Goal: Information Seeking & Learning: Check status

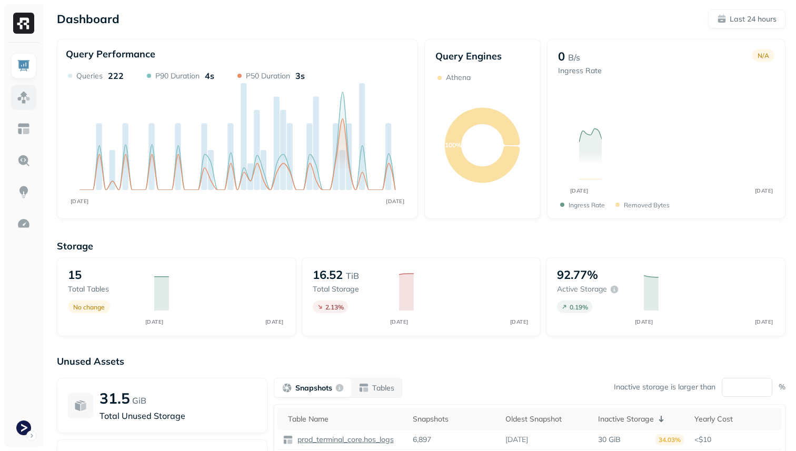
click at [18, 94] on img at bounding box center [24, 98] width 14 height 14
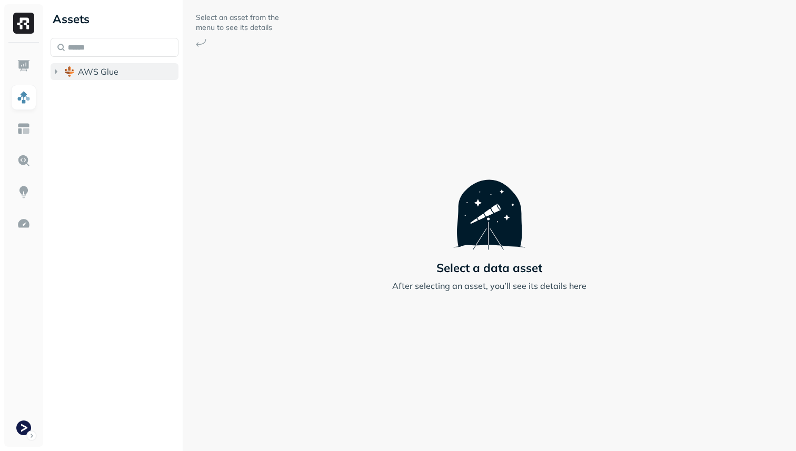
click at [95, 75] on span "AWS Glue" at bounding box center [98, 71] width 41 height 11
click at [102, 89] on span "prod_terminal_core" at bounding box center [126, 91] width 76 height 11
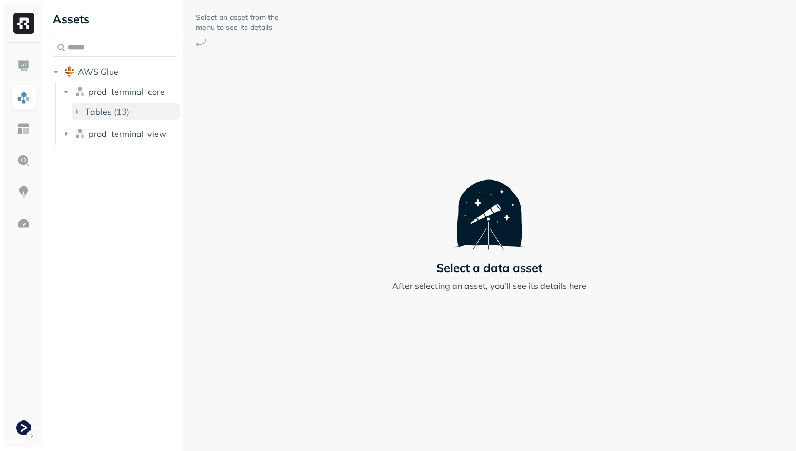
click at [107, 114] on span "Tables" at bounding box center [98, 111] width 26 height 11
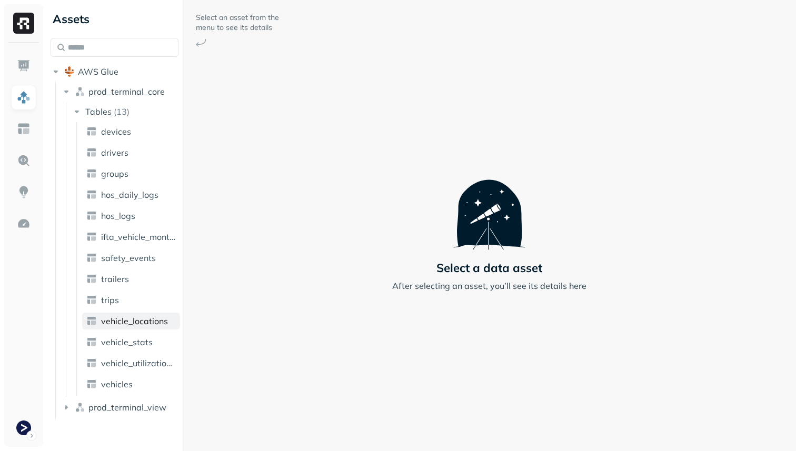
click at [143, 321] on span "vehicle_locations" at bounding box center [134, 321] width 67 height 11
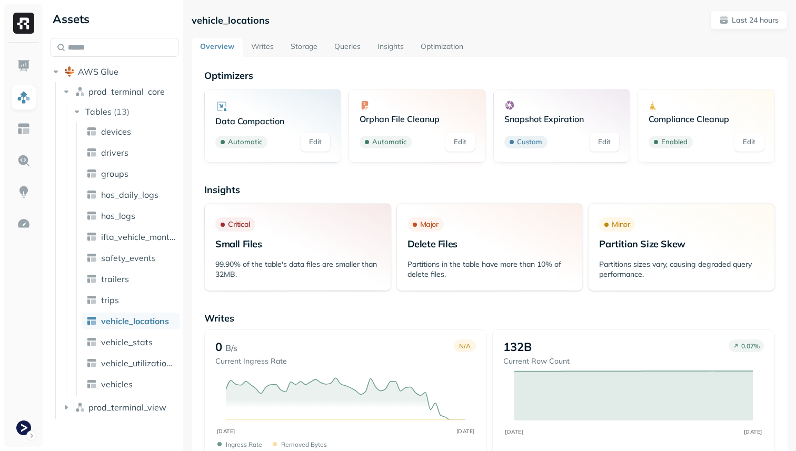
click at [306, 47] on link "Storage" at bounding box center [304, 47] width 44 height 19
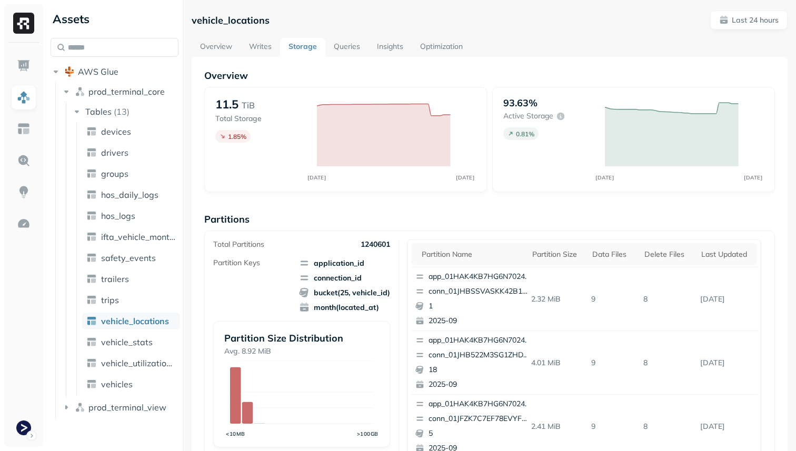
scroll to position [354, 0]
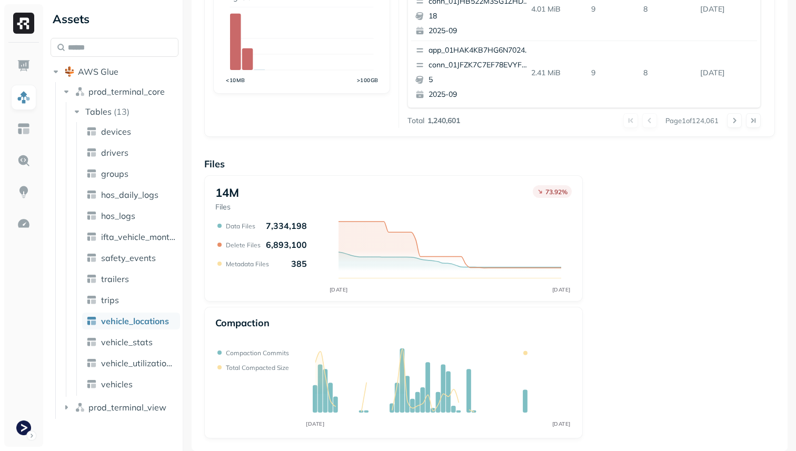
click at [135, 351] on ul "devices drivers groups hos_daily_logs hos_logs ifta_vehicle_months safety_event…" at bounding box center [128, 259] width 104 height 274
click at [136, 343] on span "vehicle_stats" at bounding box center [127, 342] width 52 height 11
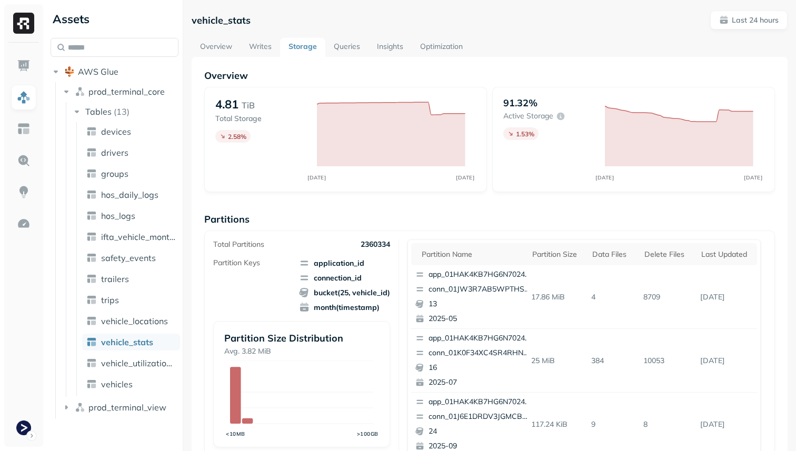
click at [259, 45] on link "Writes" at bounding box center [260, 47] width 39 height 19
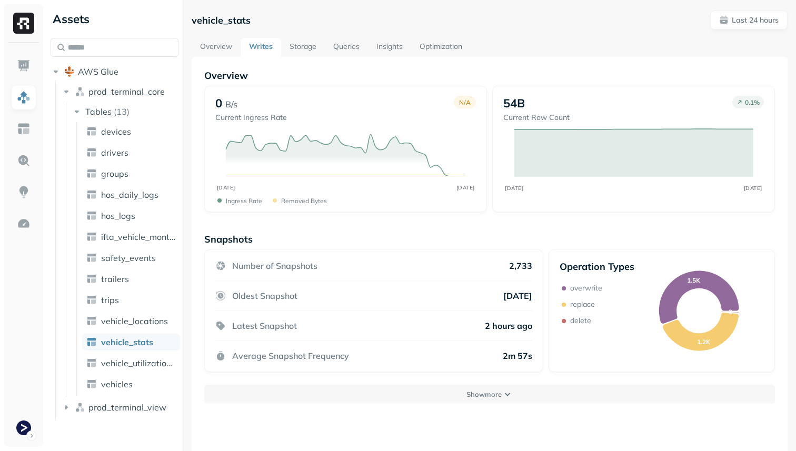
click at [221, 44] on link "Overview" at bounding box center [216, 47] width 49 height 19
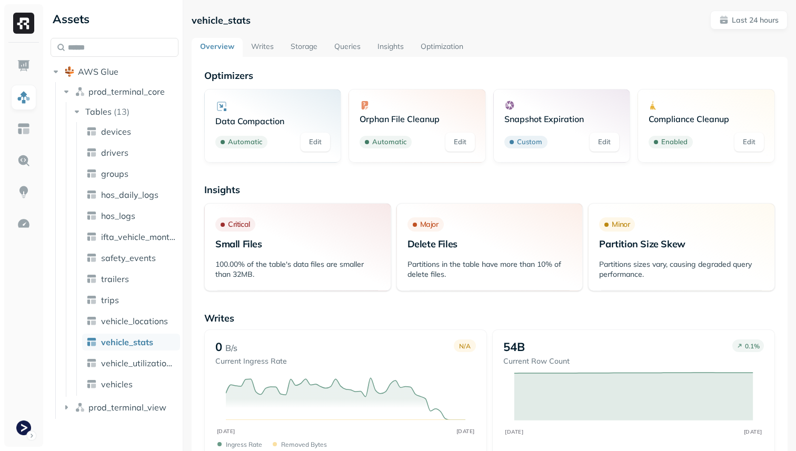
click at [388, 47] on link "Insights" at bounding box center [390, 47] width 43 height 19
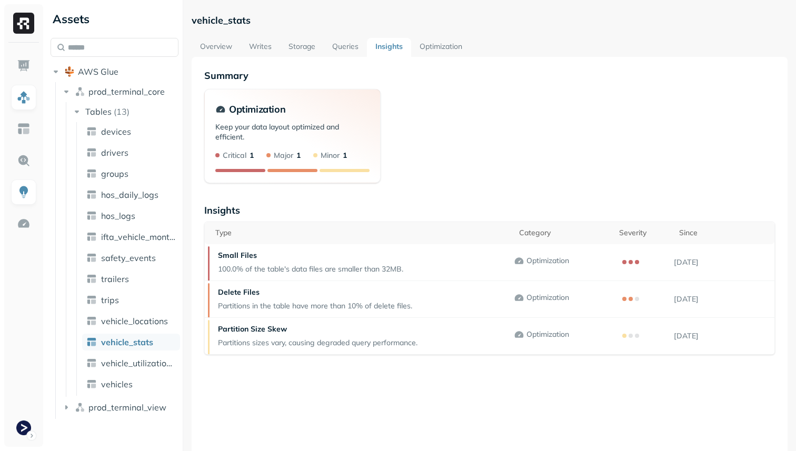
click at [425, 54] on link "Optimization" at bounding box center [440, 47] width 59 height 19
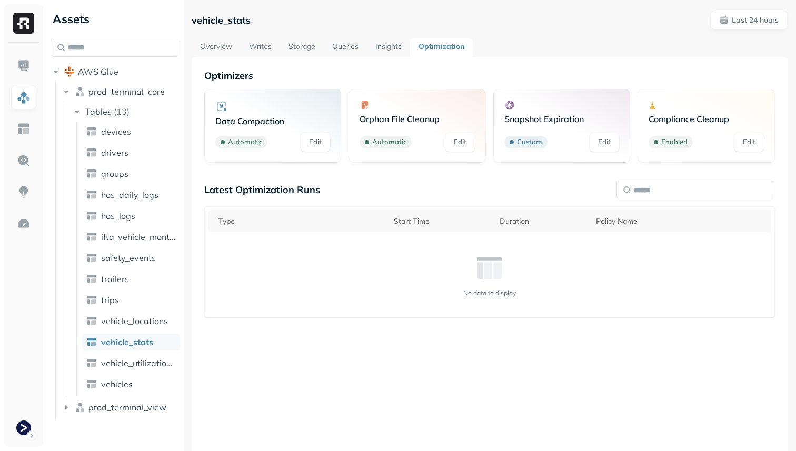
click at [382, 51] on link "Insights" at bounding box center [388, 47] width 43 height 19
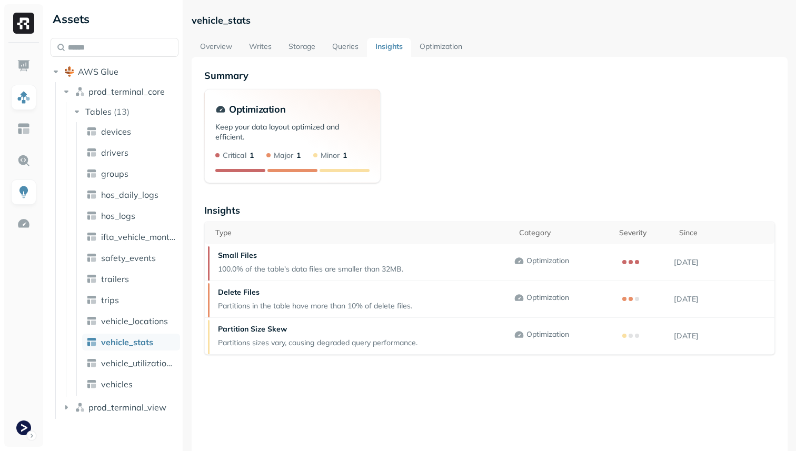
click at [426, 43] on link "Optimization" at bounding box center [440, 47] width 59 height 19
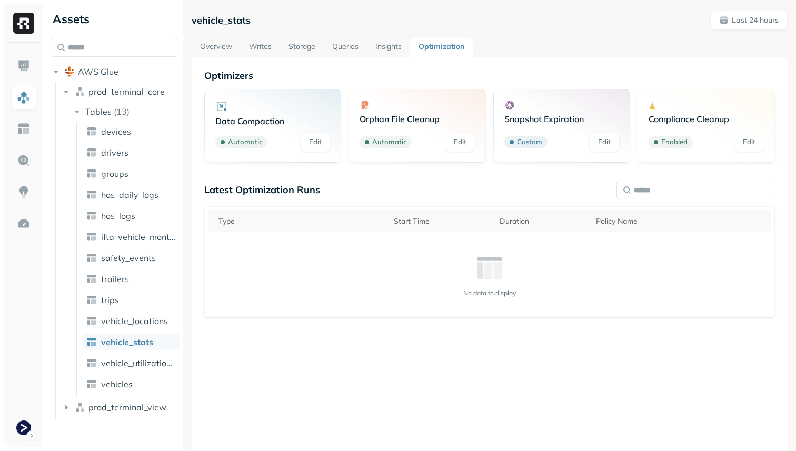
click at [402, 44] on link "Insights" at bounding box center [388, 47] width 43 height 19
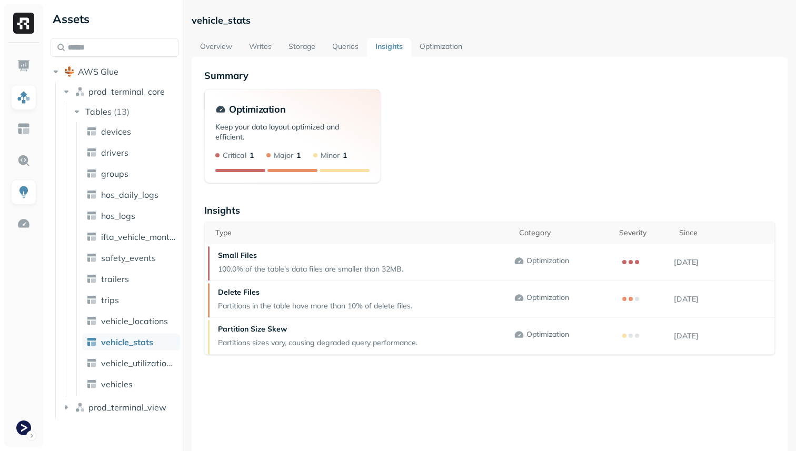
click at [355, 47] on link "Queries" at bounding box center [345, 47] width 43 height 19
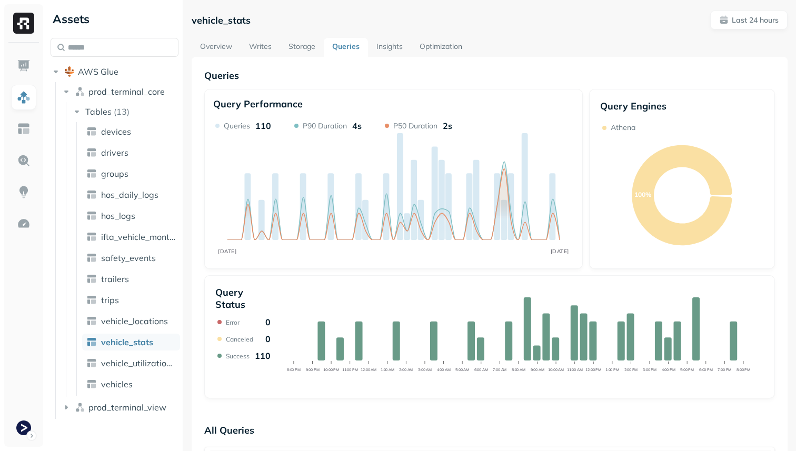
click at [267, 48] on link "Writes" at bounding box center [260, 47] width 39 height 19
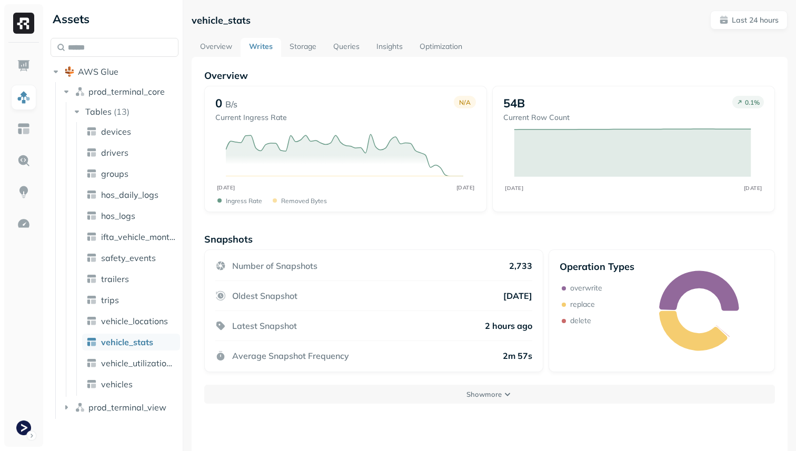
click at [213, 44] on link "Overview" at bounding box center [216, 47] width 49 height 19
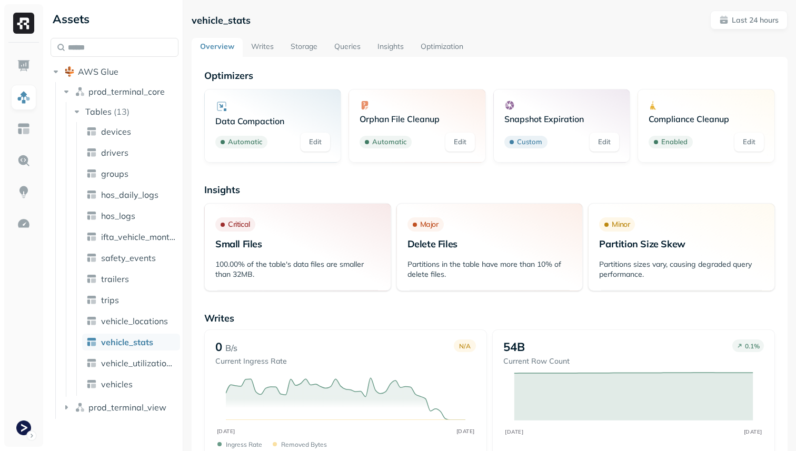
click at [267, 52] on link "Writes" at bounding box center [262, 47] width 39 height 19
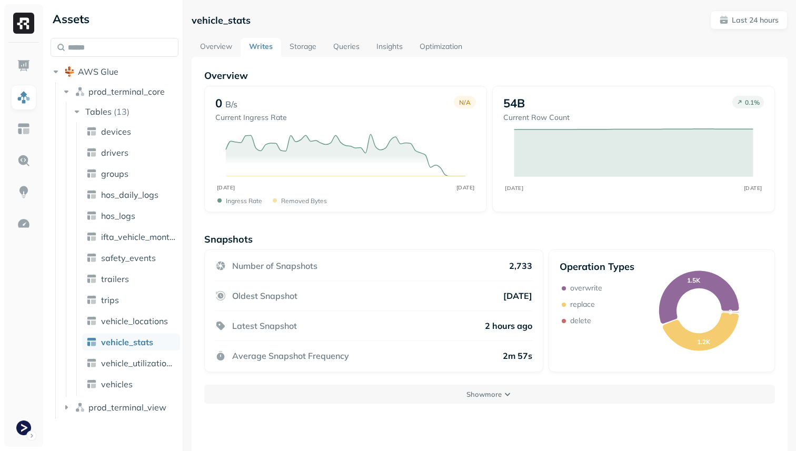
click at [309, 52] on link "Storage" at bounding box center [303, 47] width 44 height 19
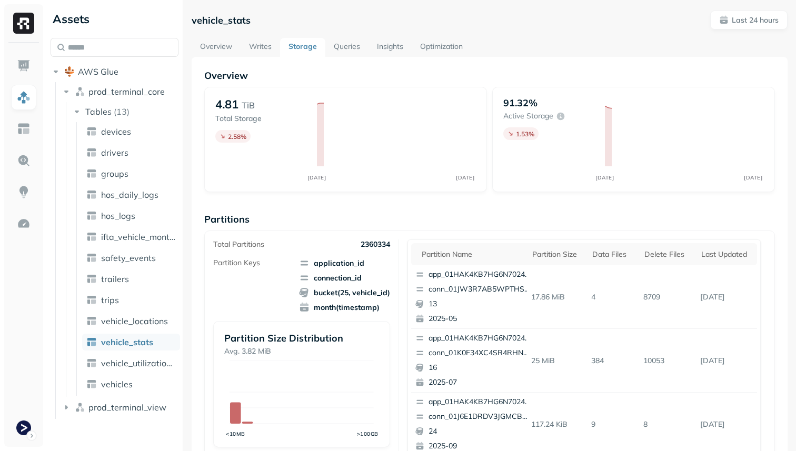
click at [341, 52] on link "Queries" at bounding box center [346, 47] width 43 height 19
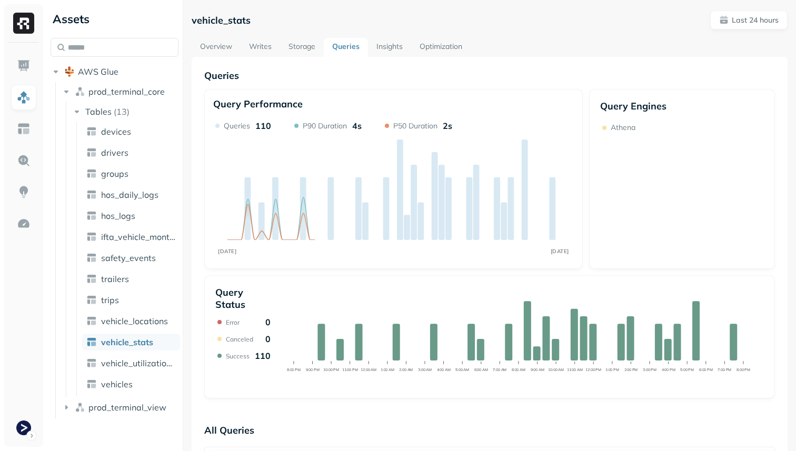
click at [393, 54] on link "Insights" at bounding box center [389, 47] width 43 height 19
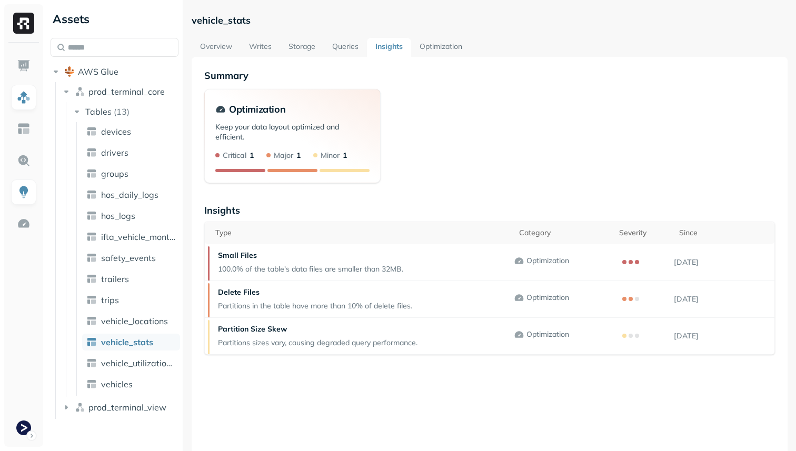
click at [430, 46] on link "Optimization" at bounding box center [440, 47] width 59 height 19
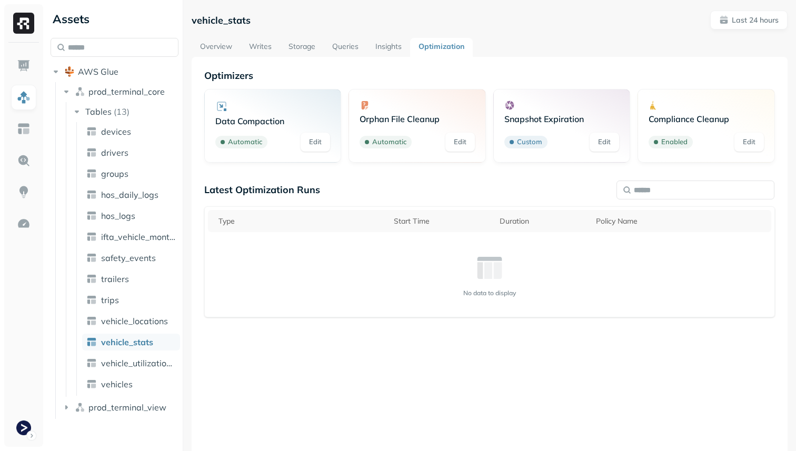
click at [223, 54] on link "Overview" at bounding box center [216, 47] width 49 height 19
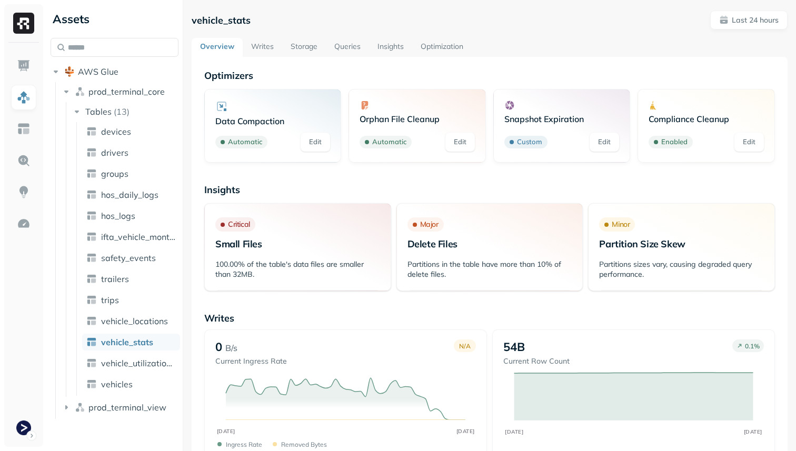
click at [347, 48] on link "Queries" at bounding box center [347, 47] width 43 height 19
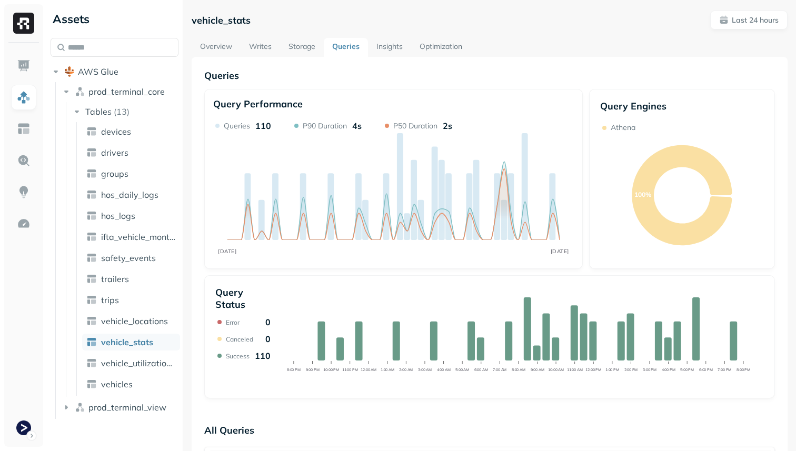
click at [214, 45] on link "Overview" at bounding box center [216, 47] width 49 height 19
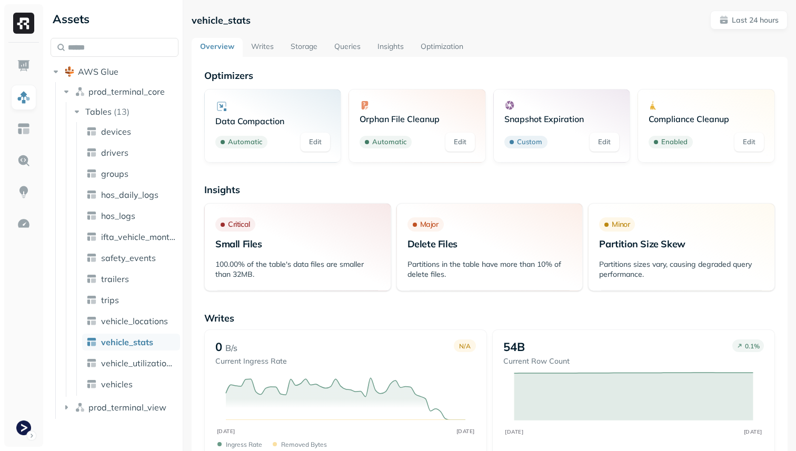
click at [73, 23] on div "Assets" at bounding box center [115, 19] width 128 height 17
click at [313, 45] on link "Storage" at bounding box center [304, 47] width 44 height 19
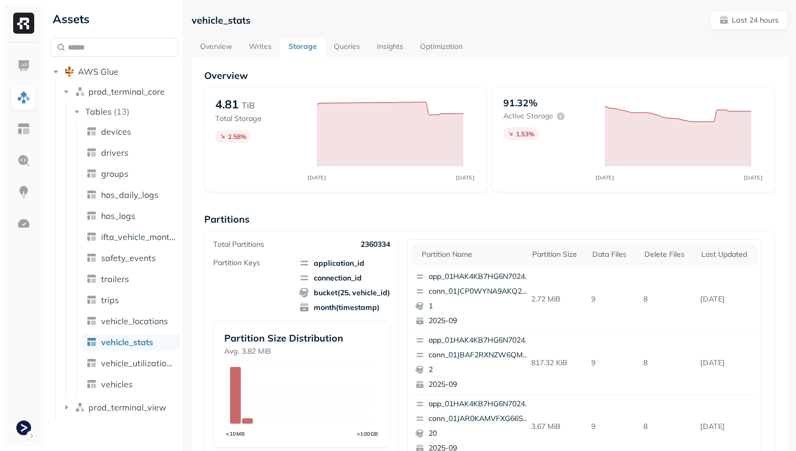
scroll to position [354, 0]
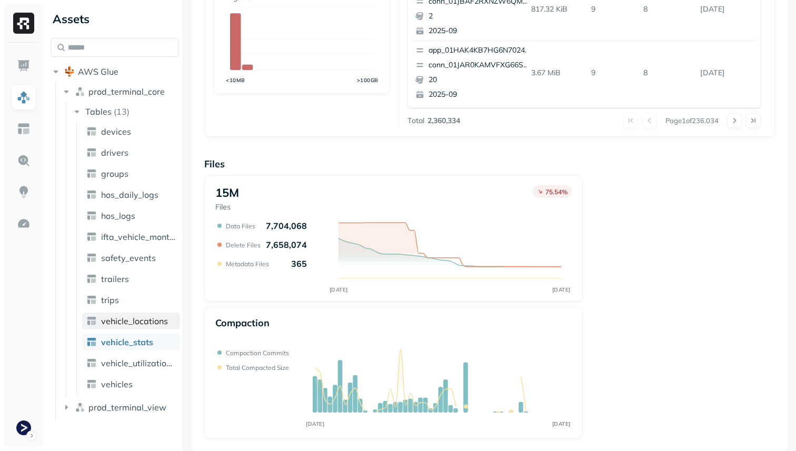
click at [155, 323] on span "vehicle_locations" at bounding box center [134, 321] width 67 height 11
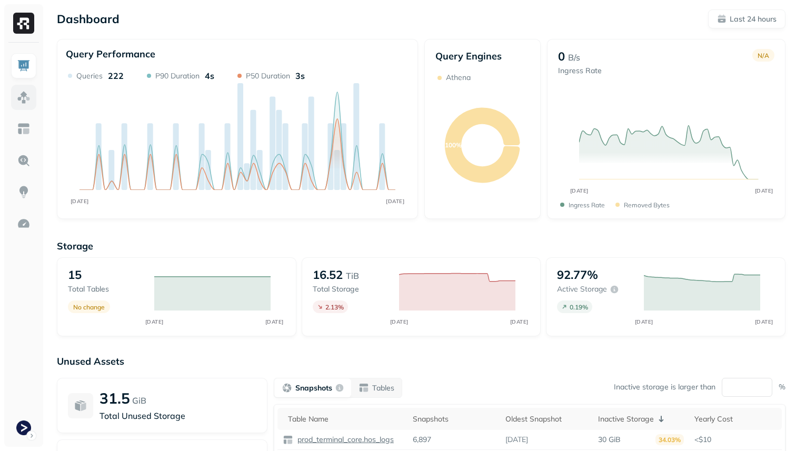
click at [19, 91] on img at bounding box center [24, 98] width 14 height 14
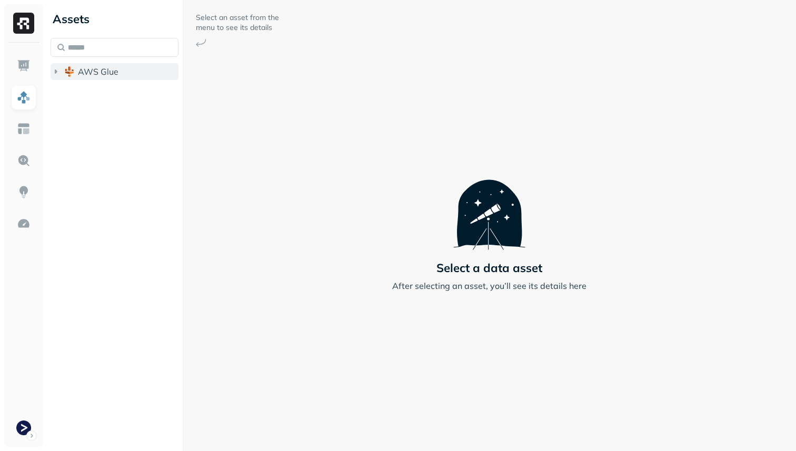
click at [75, 76] on button "AWS Glue" at bounding box center [115, 71] width 128 height 17
click at [78, 96] on img "button" at bounding box center [80, 91] width 11 height 11
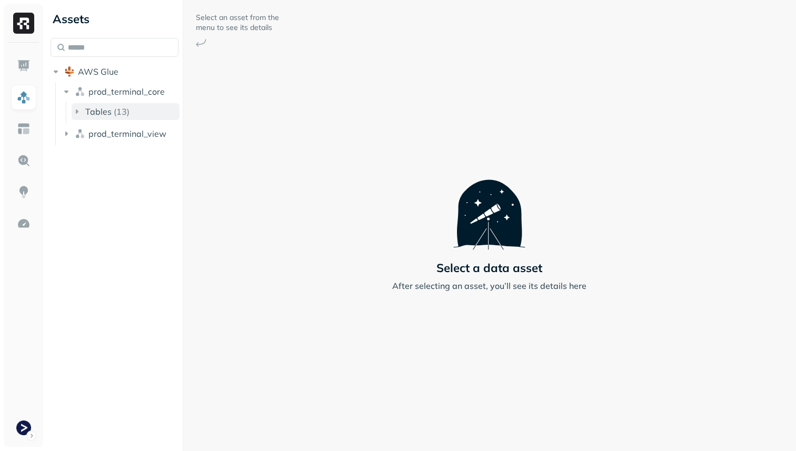
click at [84, 103] on button "Tables ( 13 )" at bounding box center [126, 111] width 108 height 17
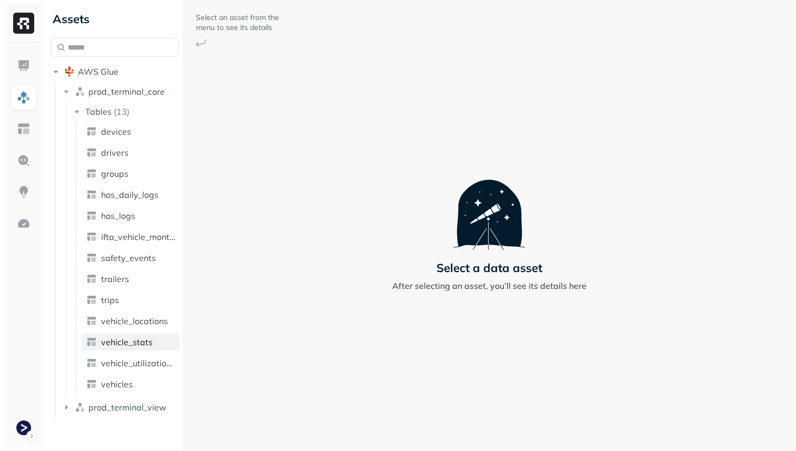
click at [136, 345] on span "vehicle_stats" at bounding box center [127, 342] width 52 height 11
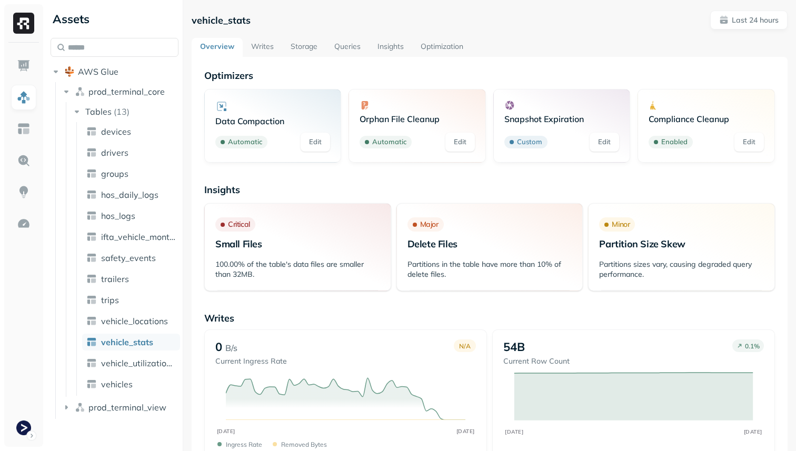
click at [305, 43] on link "Storage" at bounding box center [304, 47] width 44 height 19
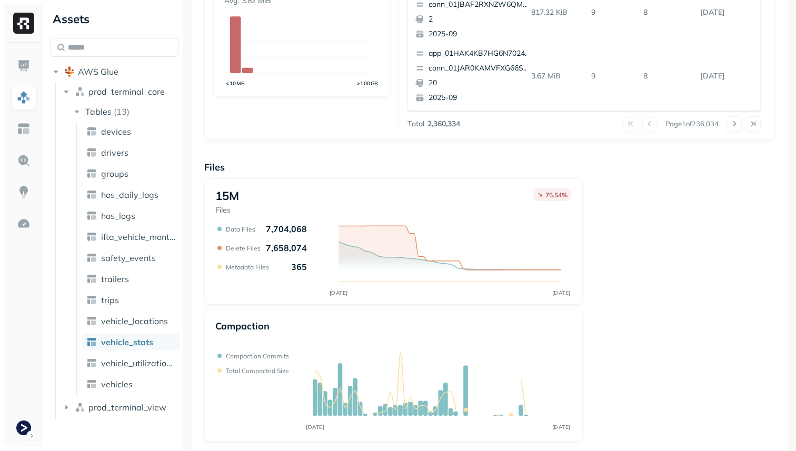
scroll to position [354, 0]
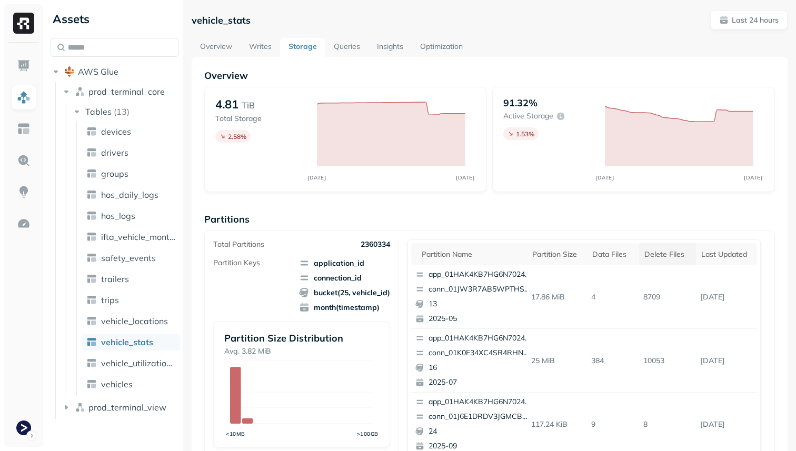
click at [669, 260] on th "Delete Files" at bounding box center [667, 254] width 57 height 22
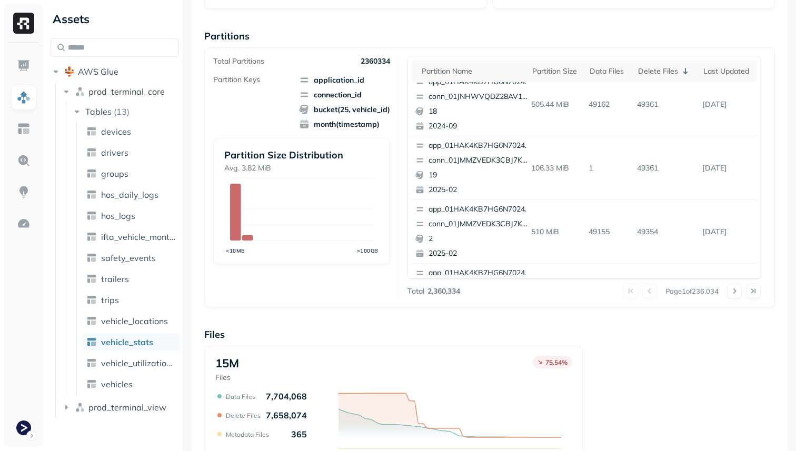
scroll to position [444, 0]
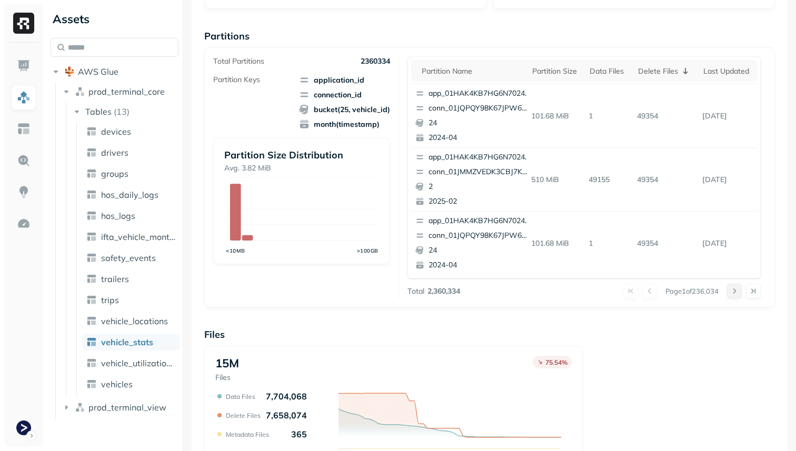
click at [731, 292] on button at bounding box center [734, 291] width 15 height 15
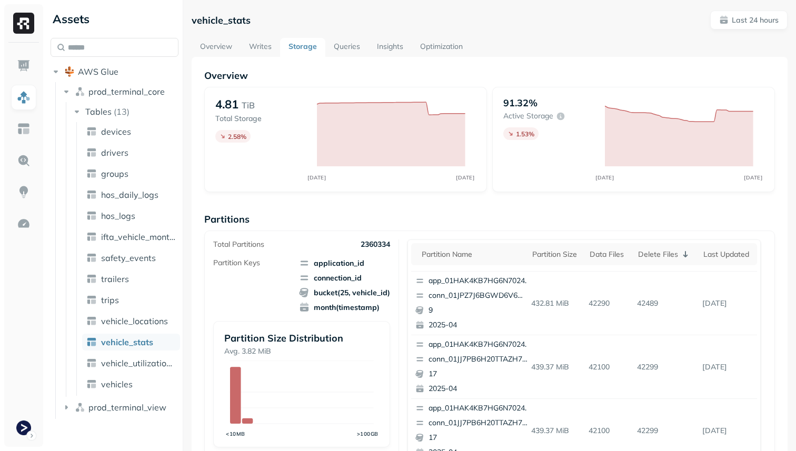
scroll to position [42, 0]
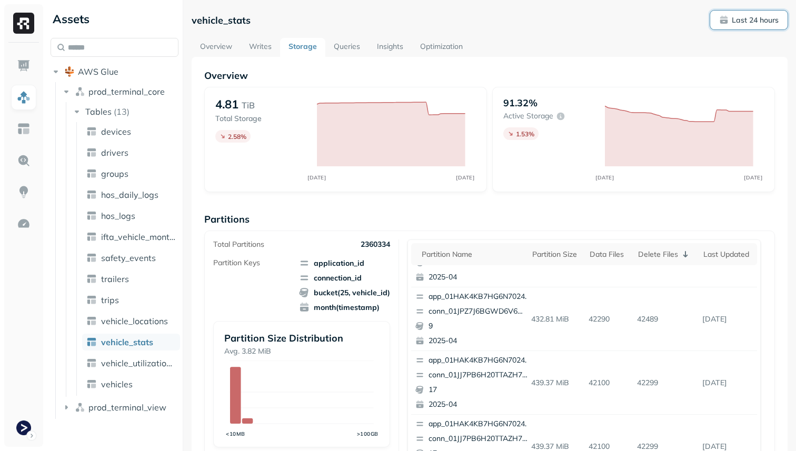
click at [740, 22] on p "Last 24 hours" at bounding box center [755, 20] width 47 height 10
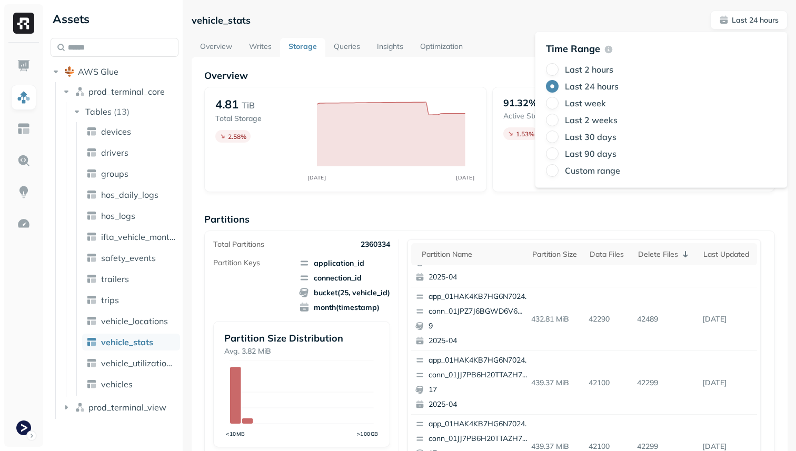
click at [588, 105] on label "Last week" at bounding box center [585, 103] width 41 height 11
click at [559, 105] on button "Last week" at bounding box center [552, 103] width 13 height 13
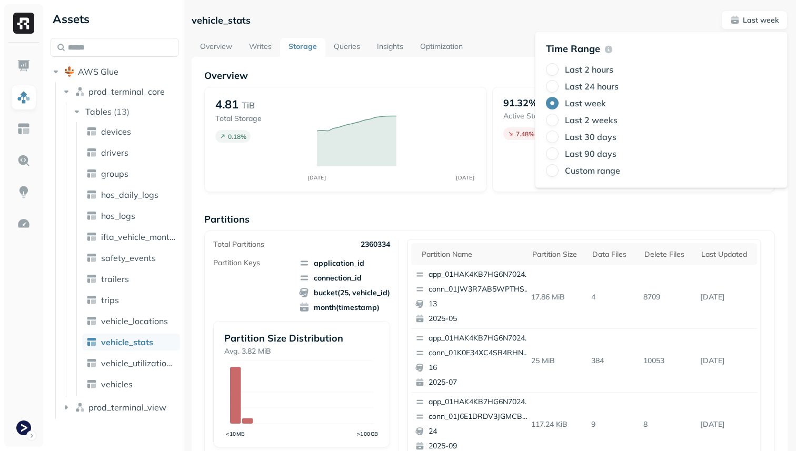
click at [469, 200] on div "Overview 4.81 TiB Total Storage 0.18 % SEP 07 SEP 14 91.32% Active storage 7.48…" at bounding box center [489, 430] width 571 height 723
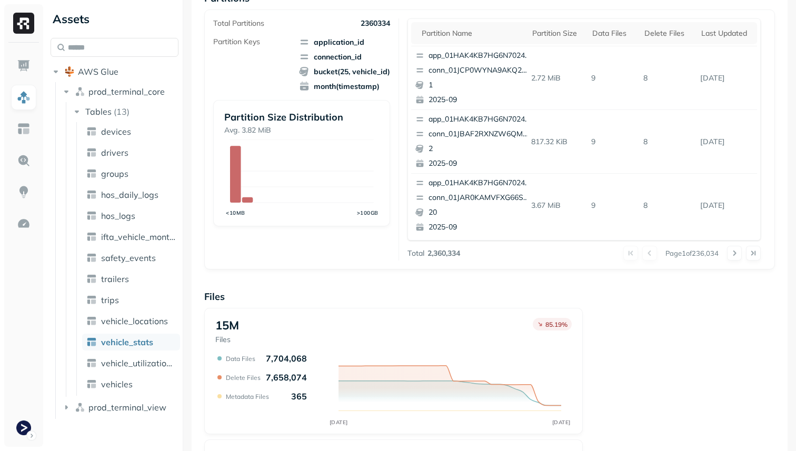
scroll to position [354, 0]
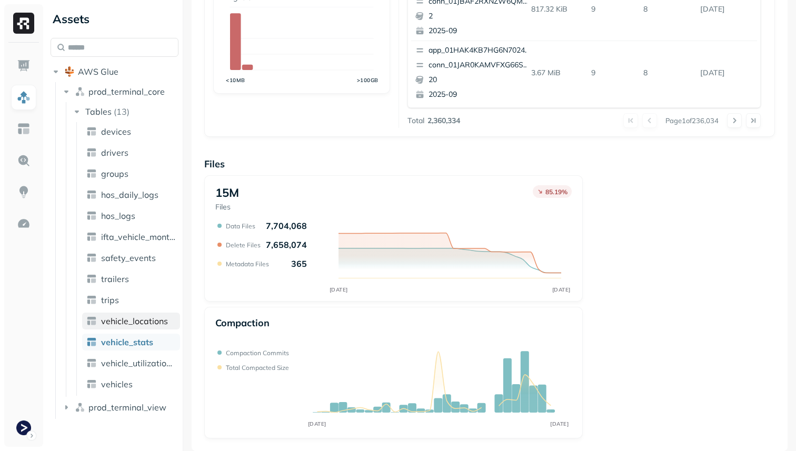
click at [134, 323] on span "vehicle_locations" at bounding box center [134, 321] width 67 height 11
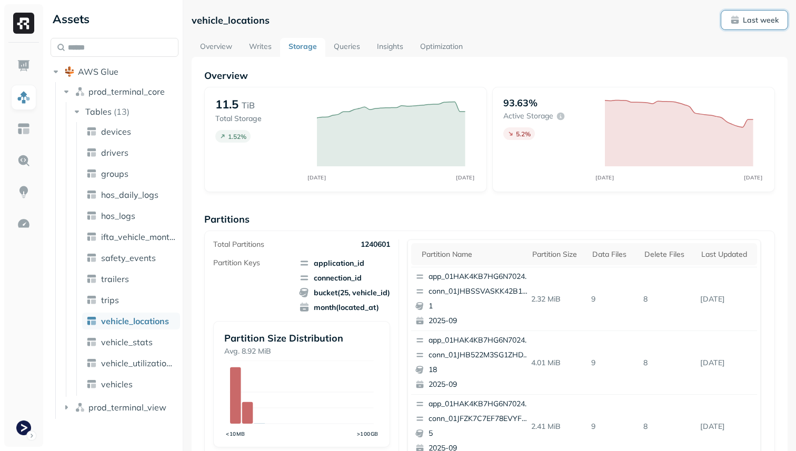
click at [754, 24] on p "Last week" at bounding box center [761, 20] width 36 height 10
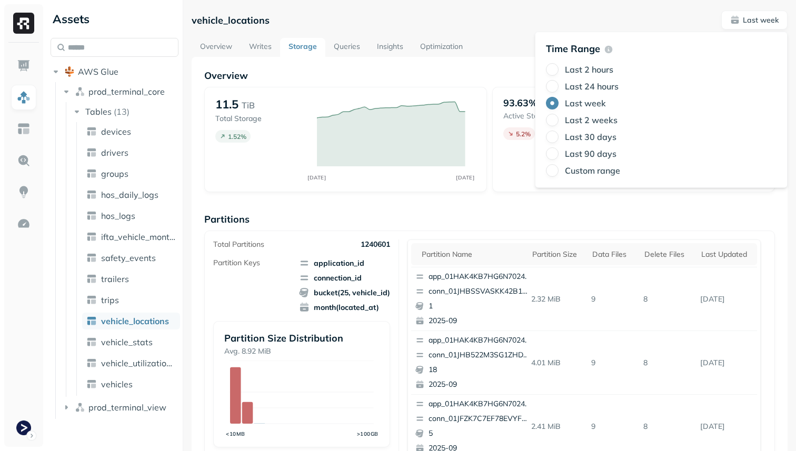
click at [608, 88] on label "Last 24 hours" at bounding box center [592, 86] width 54 height 11
click at [559, 88] on button "Last 24 hours" at bounding box center [552, 86] width 13 height 13
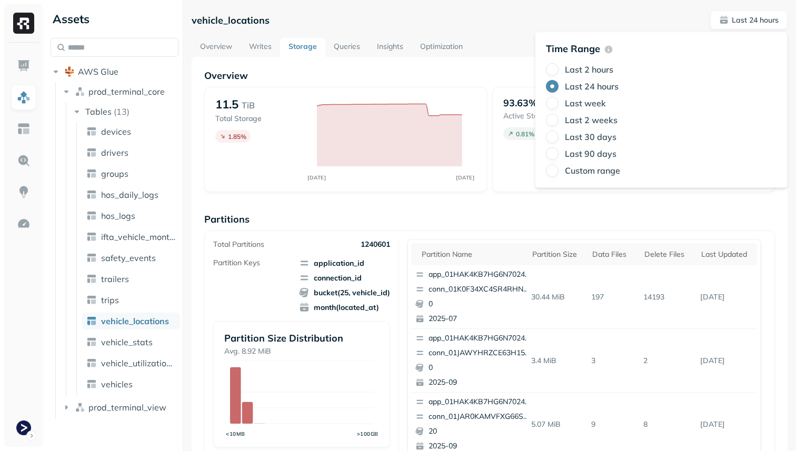
click at [457, 43] on link "Optimization" at bounding box center [441, 47] width 59 height 19
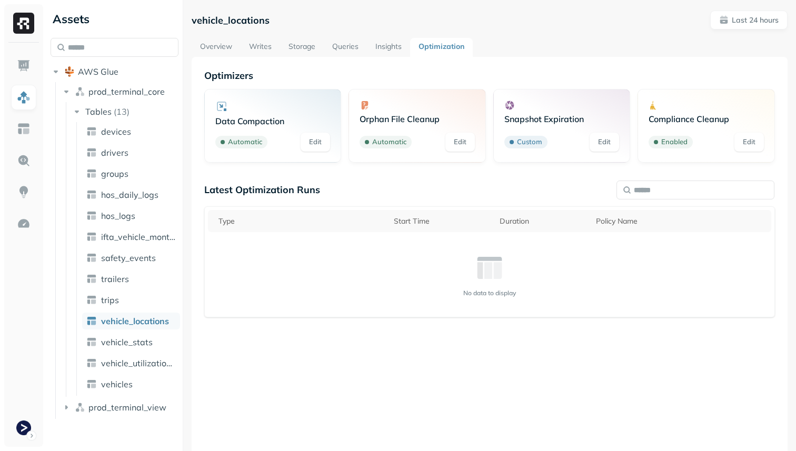
click at [302, 47] on link "Storage" at bounding box center [302, 47] width 44 height 19
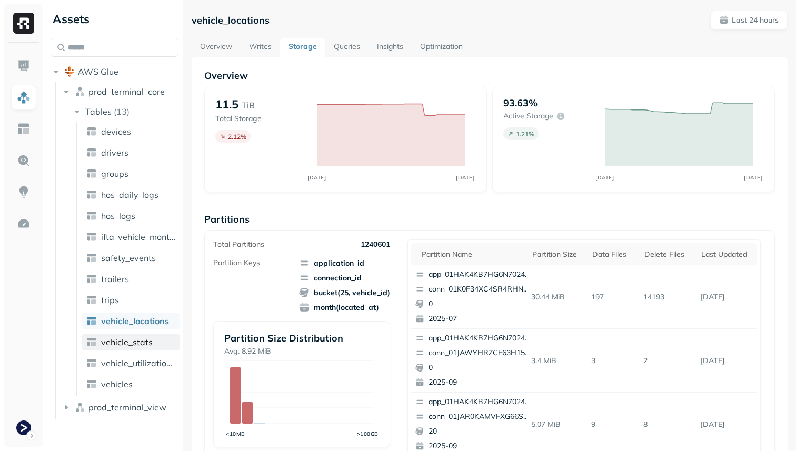
click at [130, 335] on link "vehicle_stats" at bounding box center [131, 342] width 98 height 17
